Goal: Task Accomplishment & Management: Manage account settings

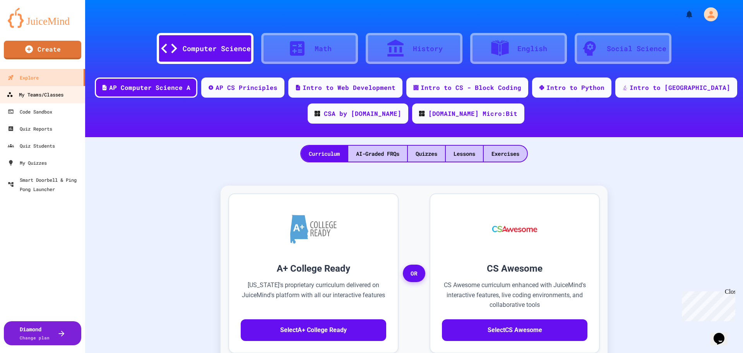
click at [47, 97] on div "My Teams/Classes" at bounding box center [35, 95] width 57 height 10
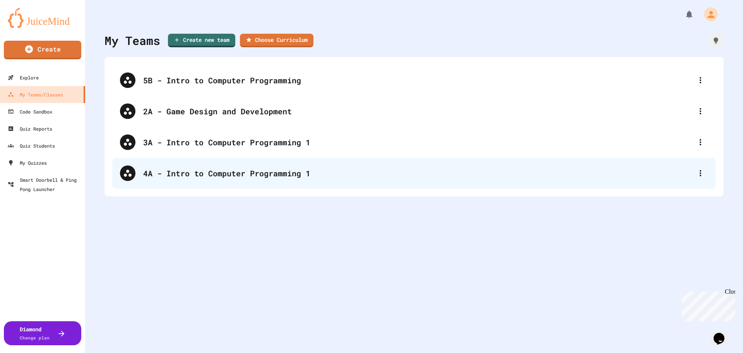
click at [159, 166] on div "4A - Intro to Computer Programming 1" at bounding box center [414, 173] width 604 height 31
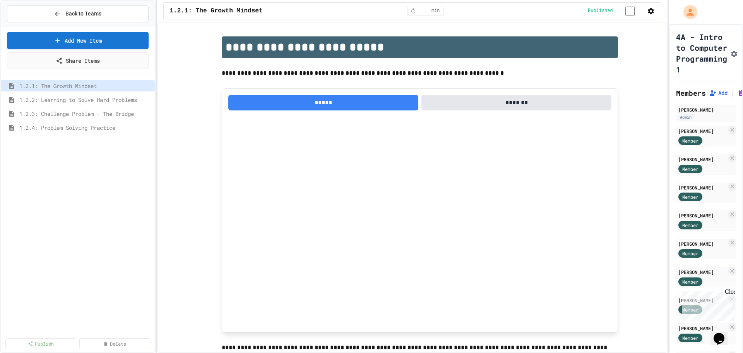
click at [648, 14] on icon "button" at bounding box center [651, 11] width 6 height 6
click at [543, 28] on div at bounding box center [371, 176] width 743 height 353
click at [64, 12] on div "Back to Teams" at bounding box center [78, 14] width 48 height 8
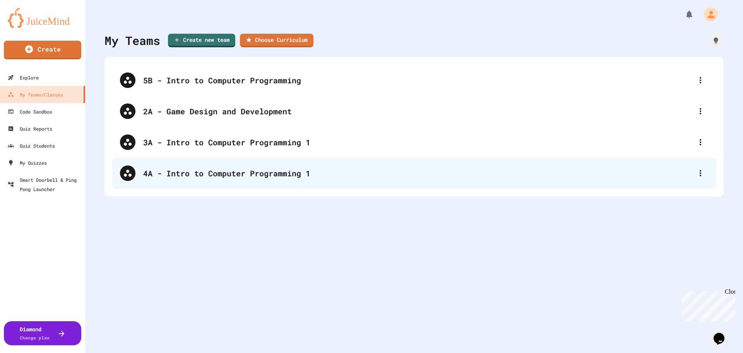
click at [192, 178] on div "4A - Intro to Computer Programming 1" at bounding box center [418, 173] width 550 height 12
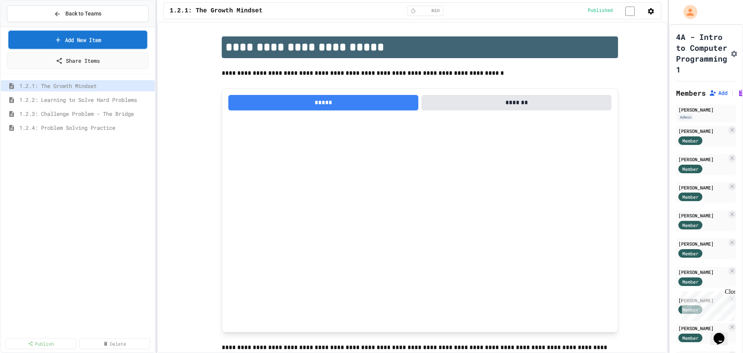
click at [81, 43] on link "Add New Item" at bounding box center [78, 40] width 139 height 18
select select "**********"
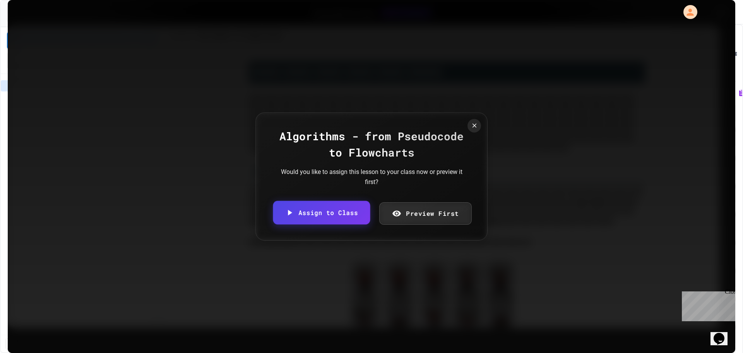
click at [351, 211] on link "Assign to Class" at bounding box center [321, 213] width 97 height 24
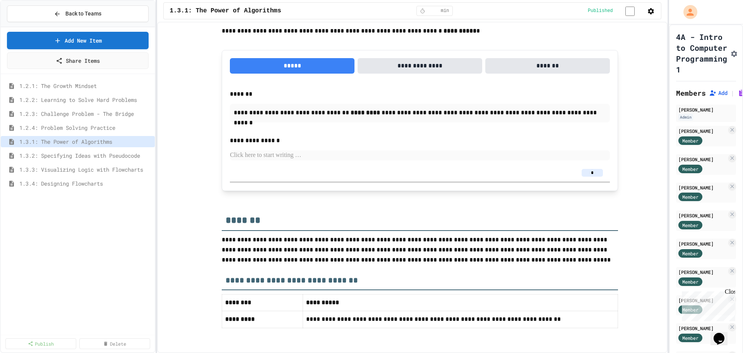
scroll to position [1474, 0]
click at [647, 13] on button "button" at bounding box center [651, 10] width 8 height 9
click at [634, 47] on li "Student Preview" at bounding box center [627, 41] width 55 height 14
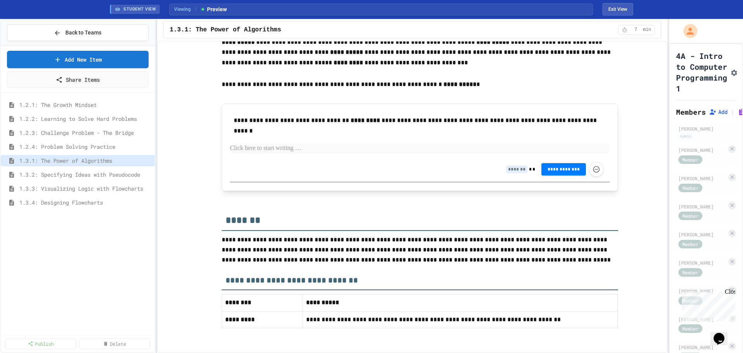
scroll to position [1454, 0]
click at [621, 10] on button "Exit View" at bounding box center [618, 9] width 31 height 12
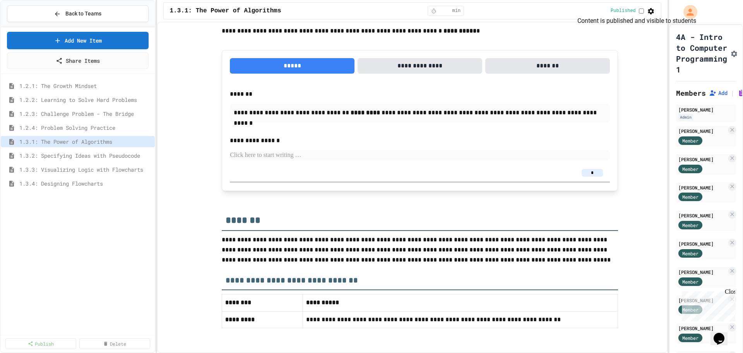
scroll to position [1474, 0]
click at [650, 12] on icon "button" at bounding box center [651, 11] width 8 height 8
click at [642, 27] on li "Edit Lesson Plan" at bounding box center [627, 28] width 55 height 14
